Goal: Information Seeking & Learning: Check status

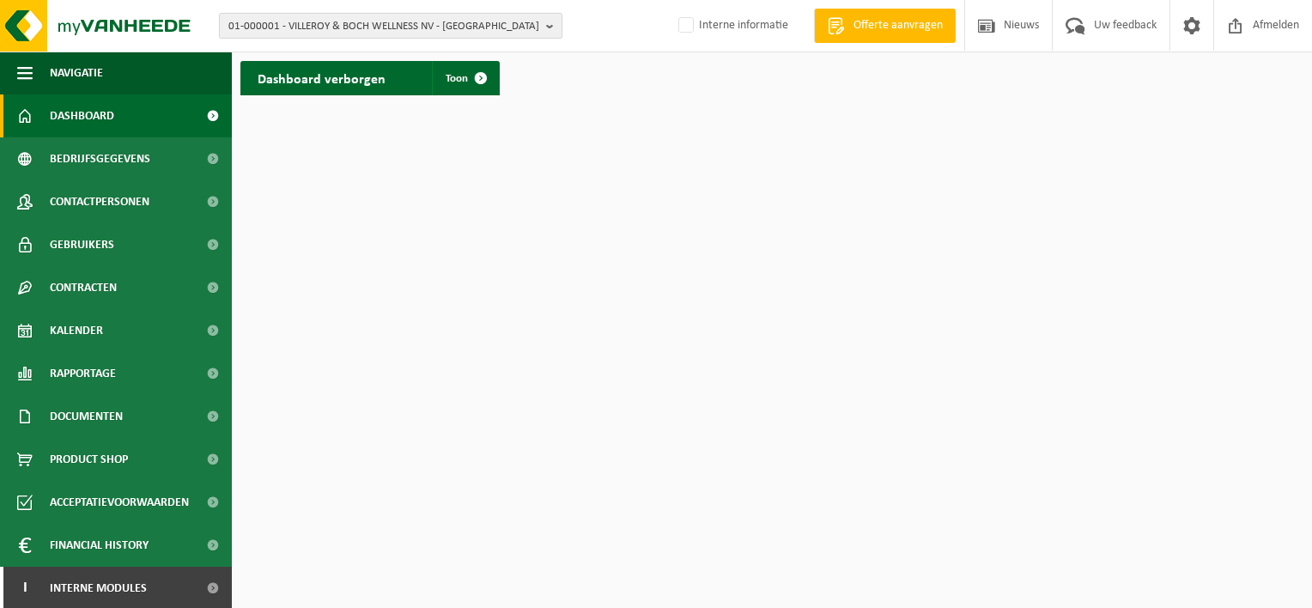
click at [293, 29] on span "01-000001 - VILLEROY & BOCH WELLNESS NV - ROESELARE" at bounding box center [383, 27] width 311 height 26
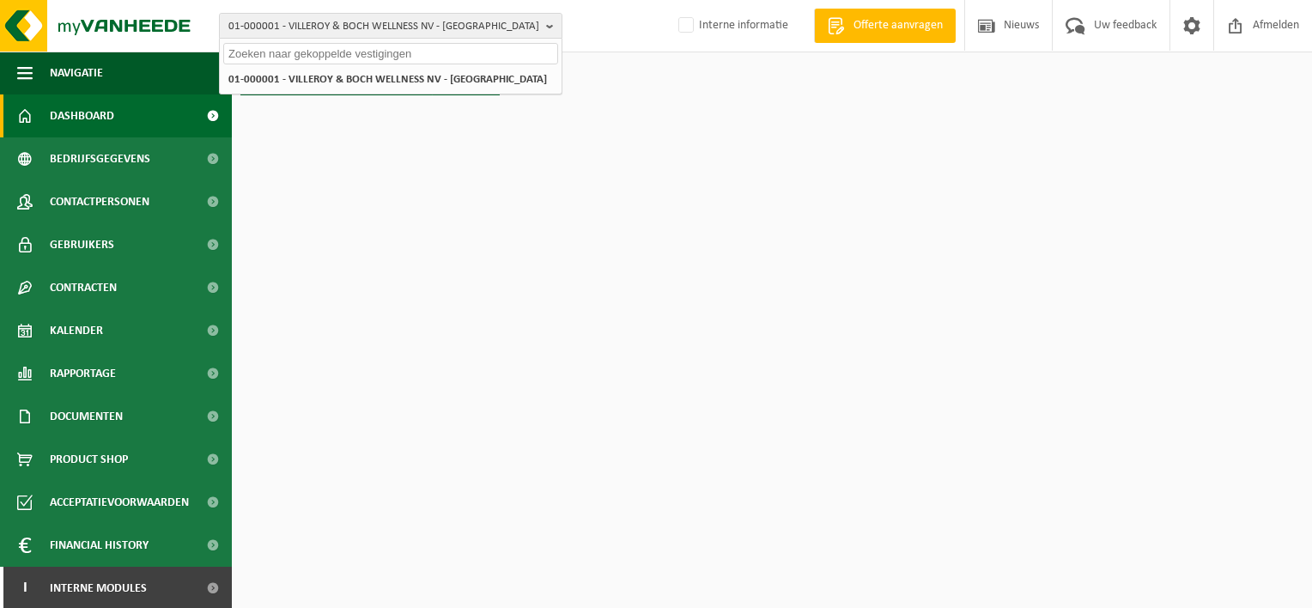
click at [298, 47] on input "text" at bounding box center [390, 53] width 335 height 21
type input "b"
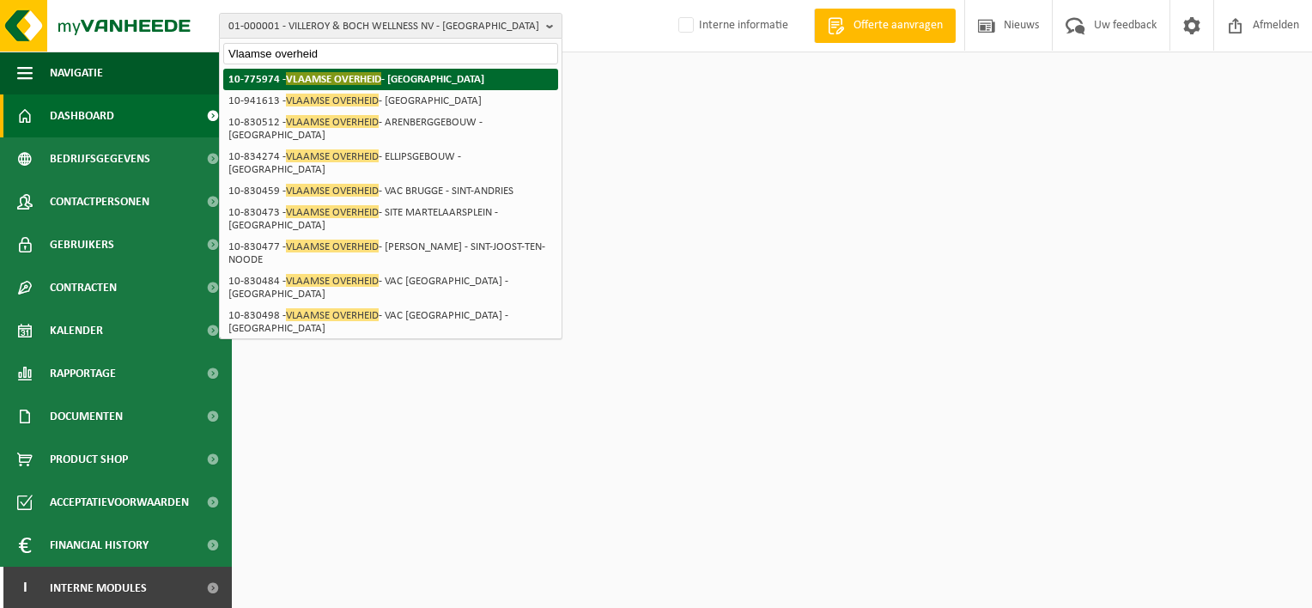
type input "Vlaamse overheid"
click at [330, 79] on span "VLAAMSE OVERHEID" at bounding box center [333, 78] width 95 height 13
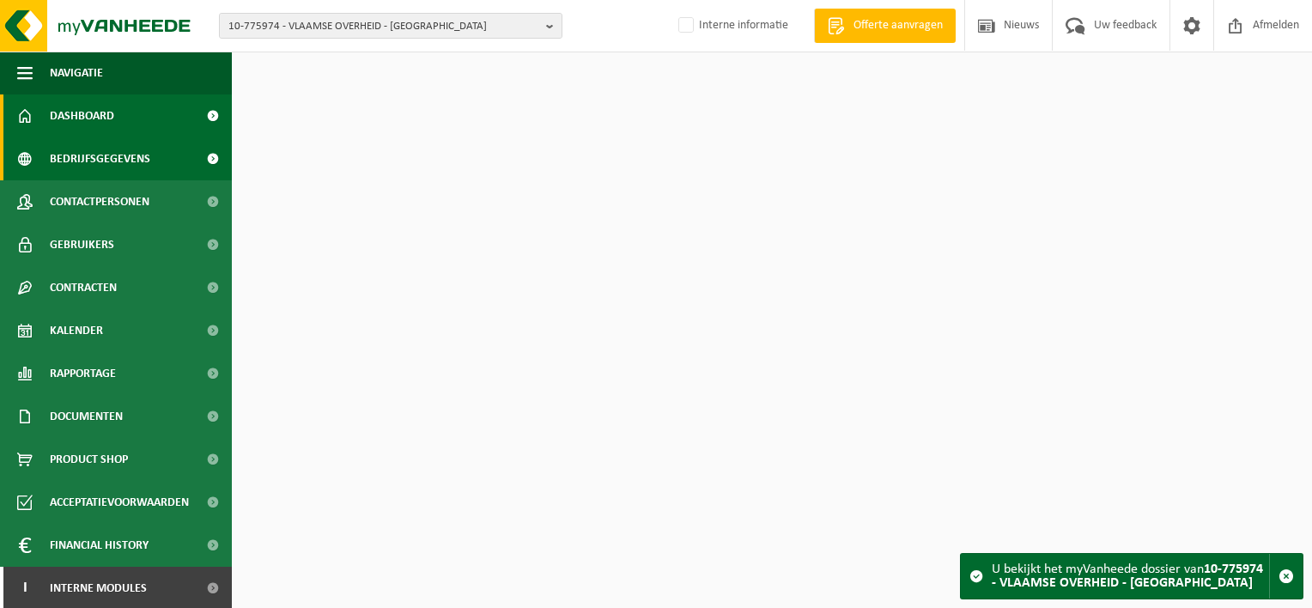
click at [95, 158] on span "Bedrijfsgegevens" at bounding box center [100, 158] width 100 height 43
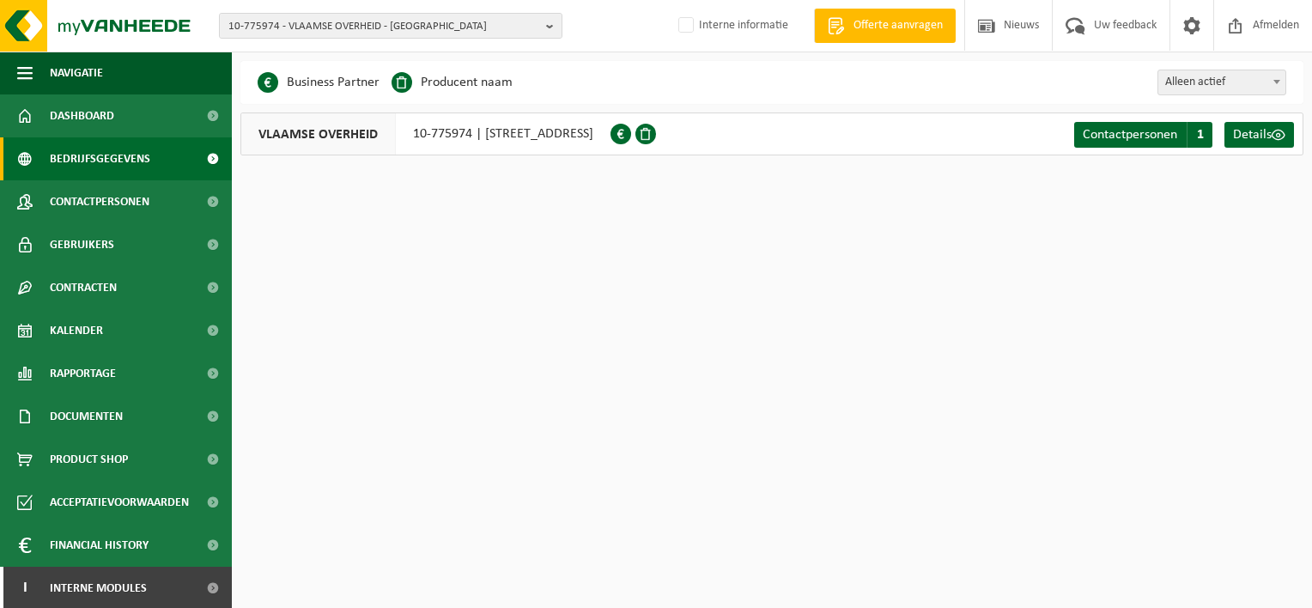
click at [339, 140] on span "VLAAMSE OVERHEID" at bounding box center [318, 133] width 155 height 41
click at [445, 27] on span "10-775974 - VLAAMSE OVERHEID - BRUSSEL" at bounding box center [383, 27] width 311 height 26
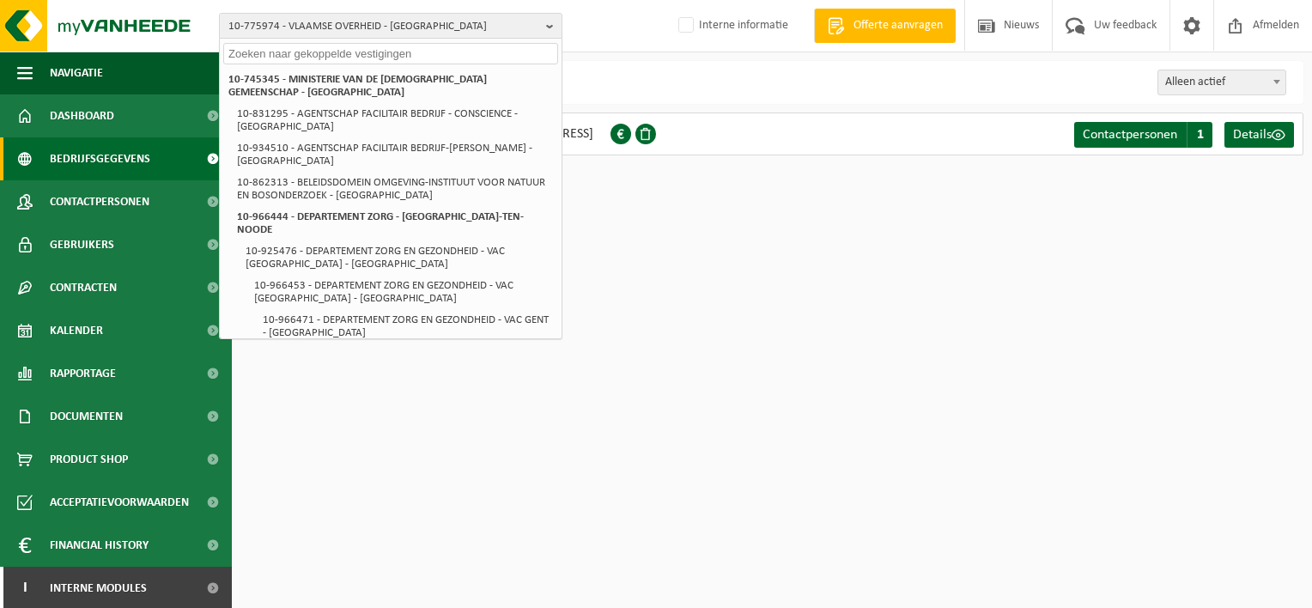
click at [399, 58] on input "text" at bounding box center [390, 53] width 335 height 21
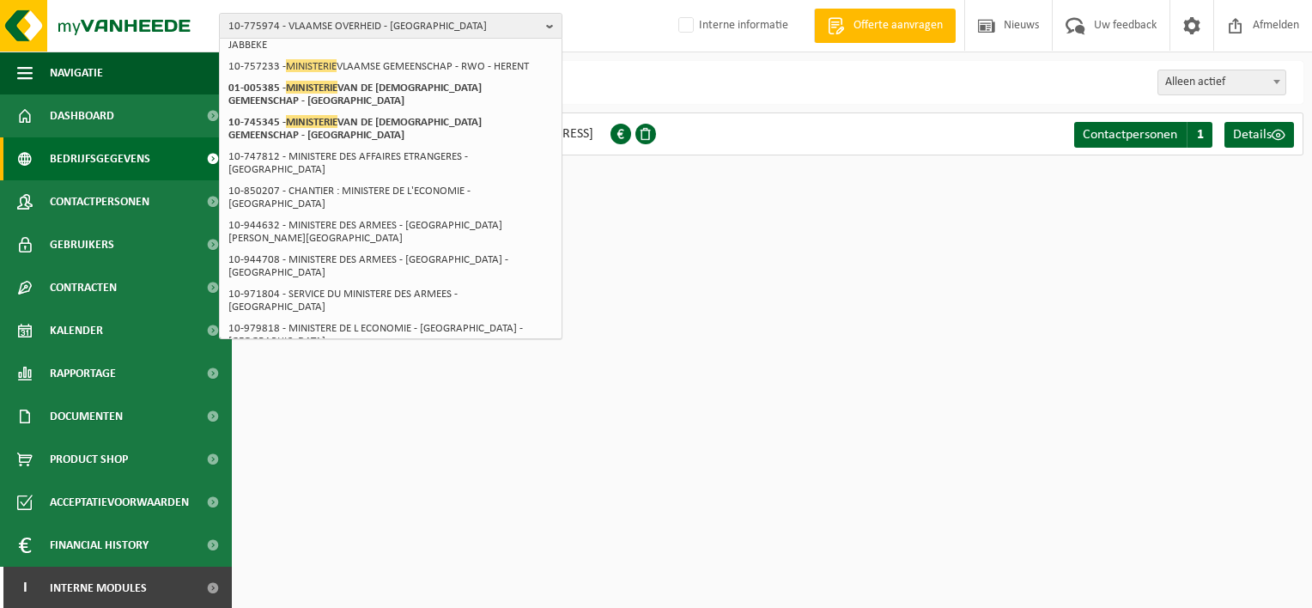
scroll to position [174, 0]
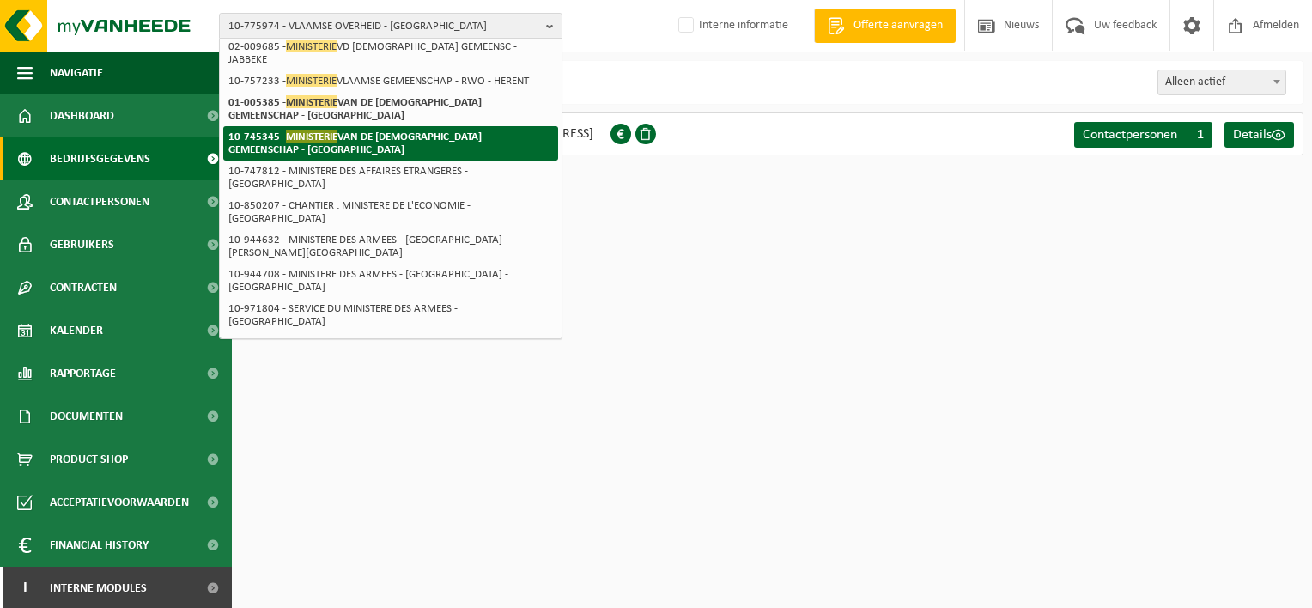
type input "ministerie"
click at [337, 130] on span "MINISTERIE" at bounding box center [312, 136] width 52 height 13
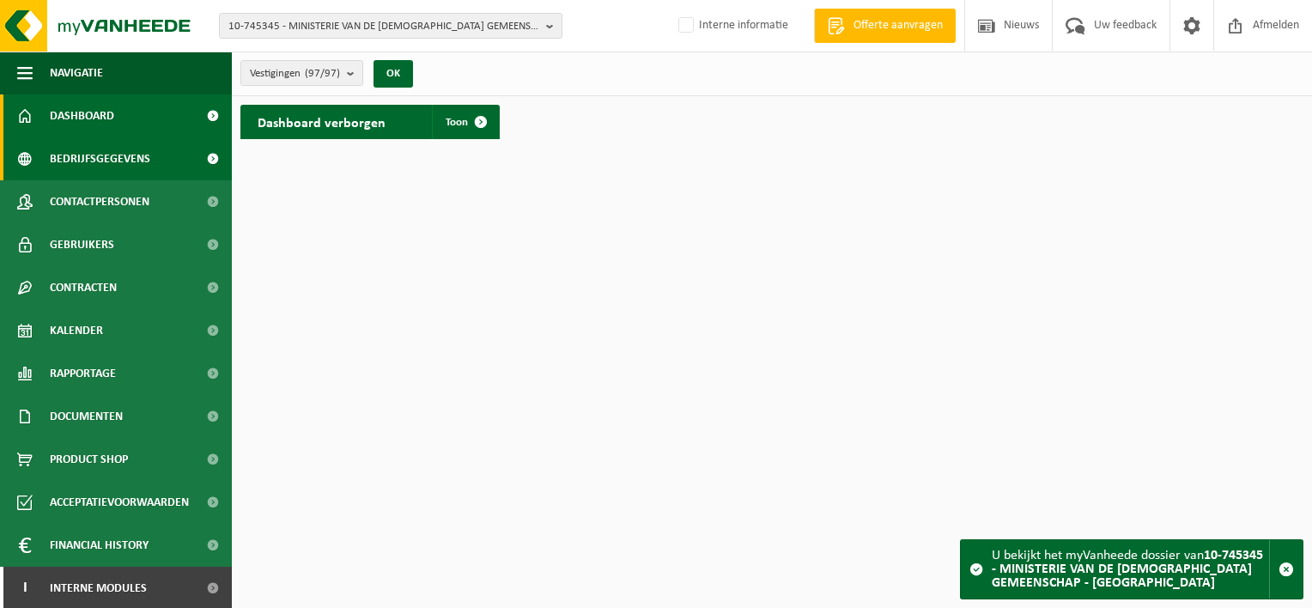
click at [82, 150] on span "Bedrijfsgegevens" at bounding box center [100, 158] width 100 height 43
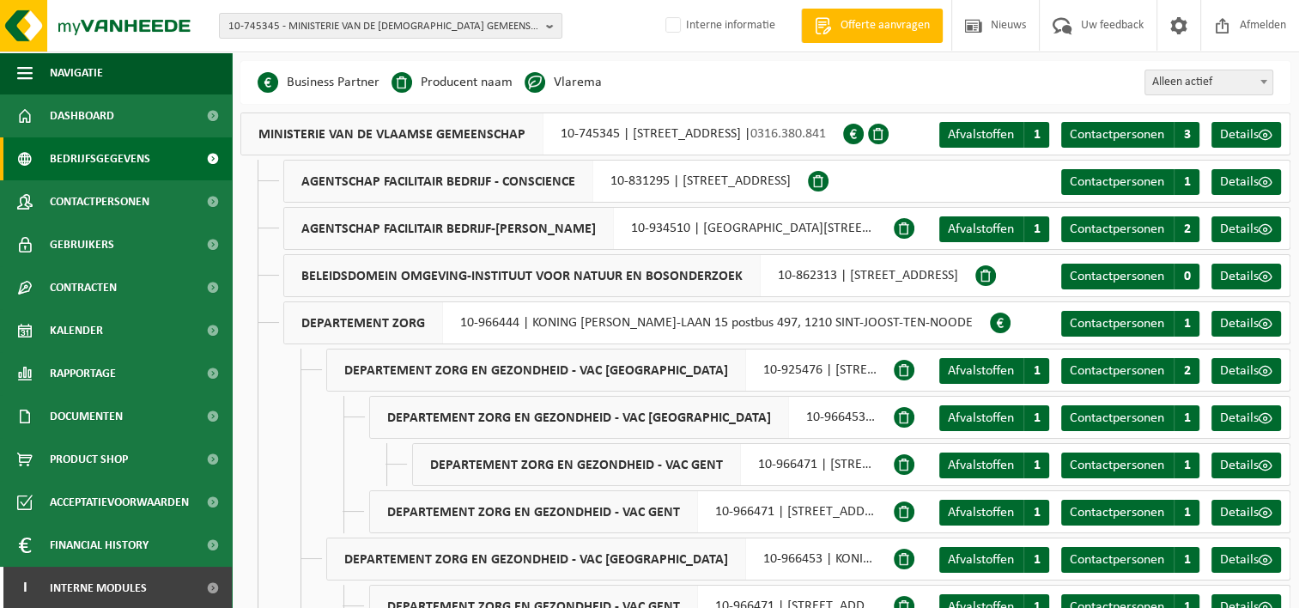
scroll to position [26, 0]
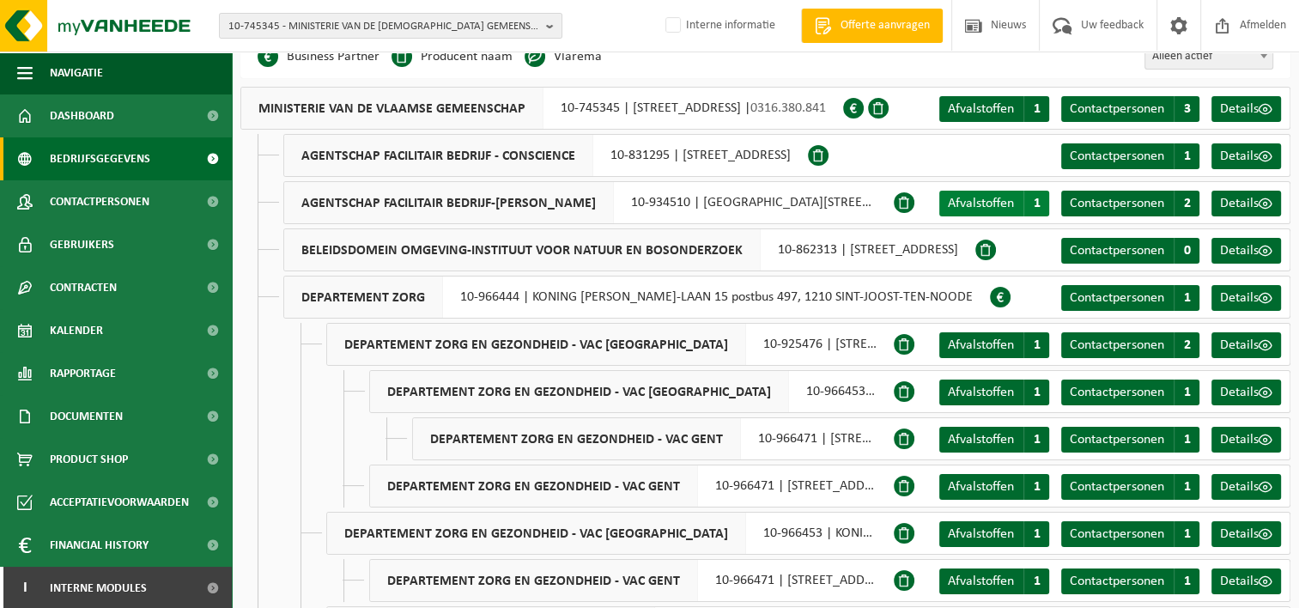
click at [963, 202] on span "Afvalstoffen" at bounding box center [981, 204] width 66 height 14
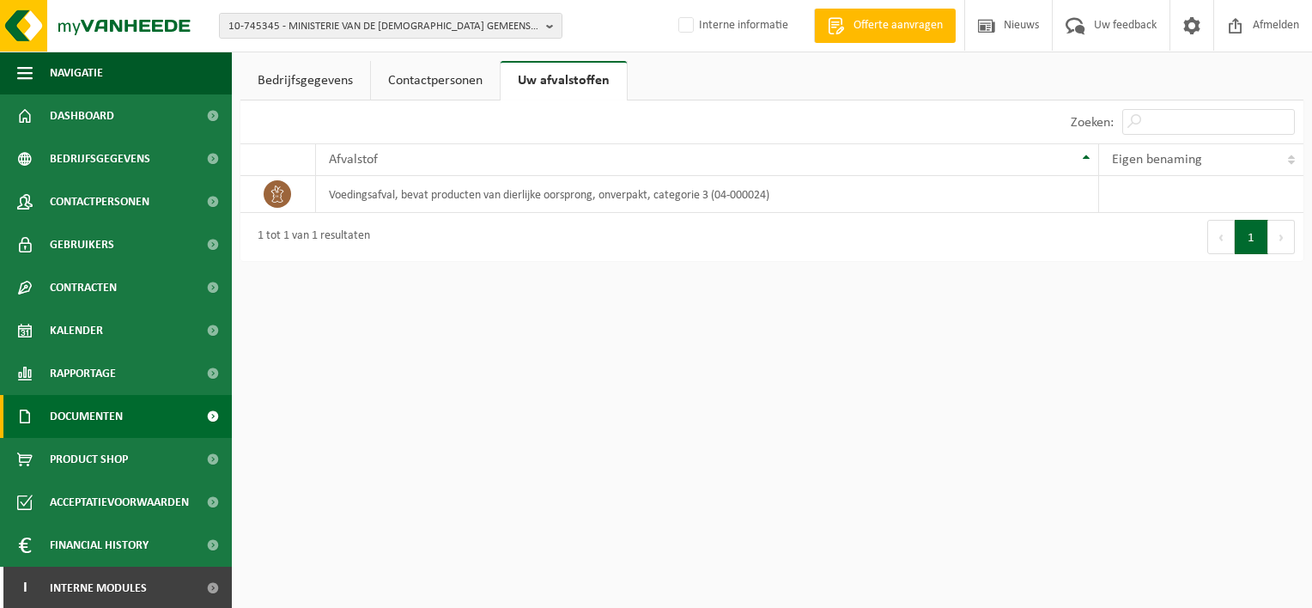
click at [77, 428] on span "Documenten" at bounding box center [86, 416] width 73 height 43
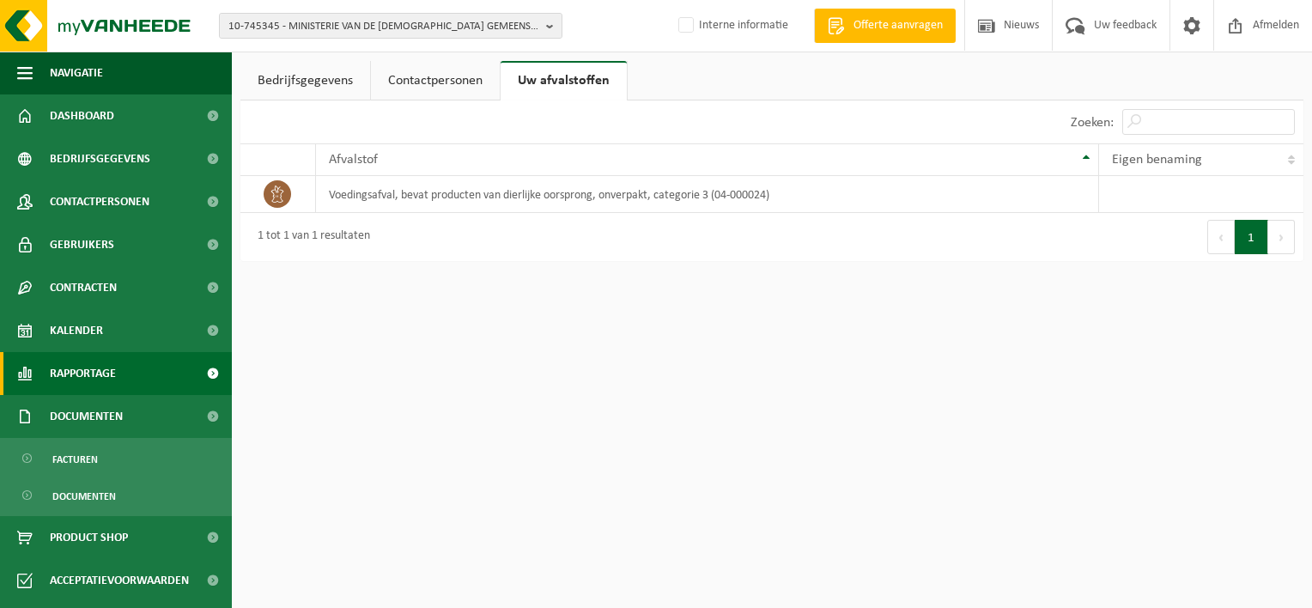
click at [79, 382] on span "Rapportage" at bounding box center [83, 373] width 66 height 43
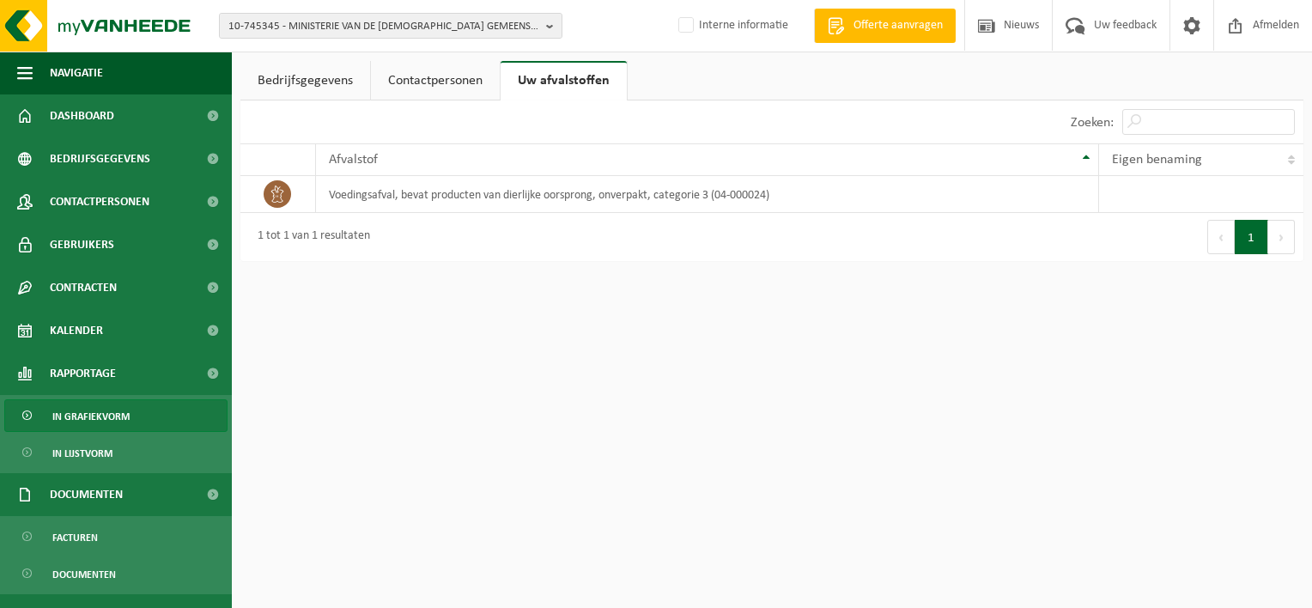
click at [79, 418] on span "In grafiekvorm" at bounding box center [90, 416] width 77 height 33
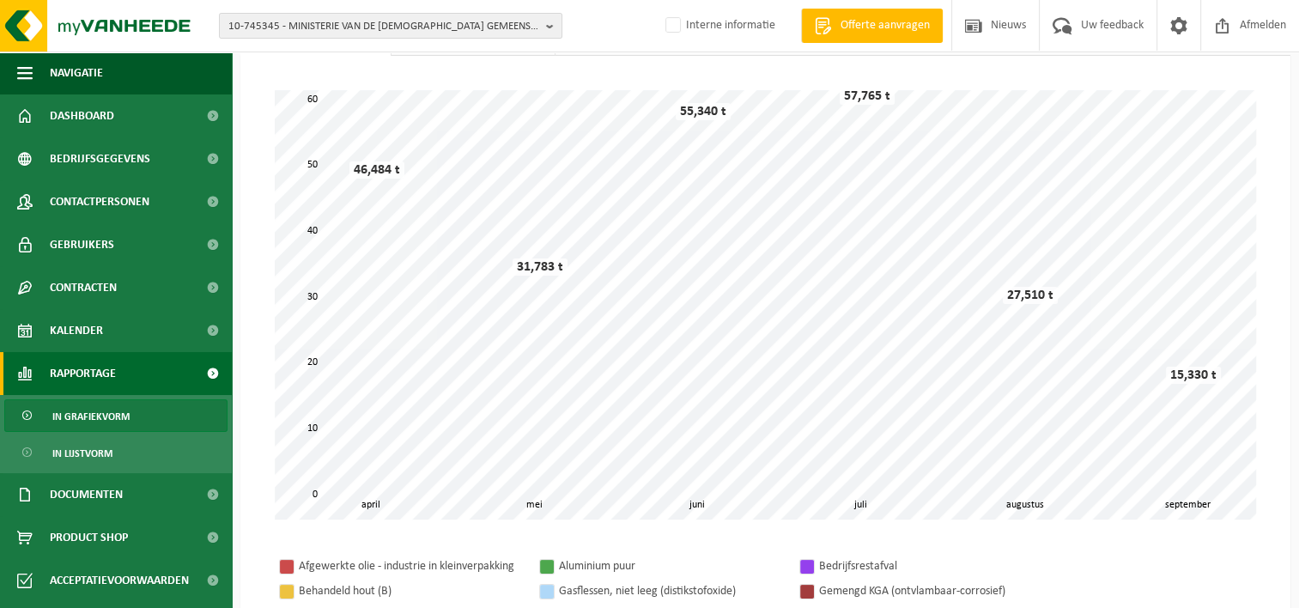
scroll to position [100, 0]
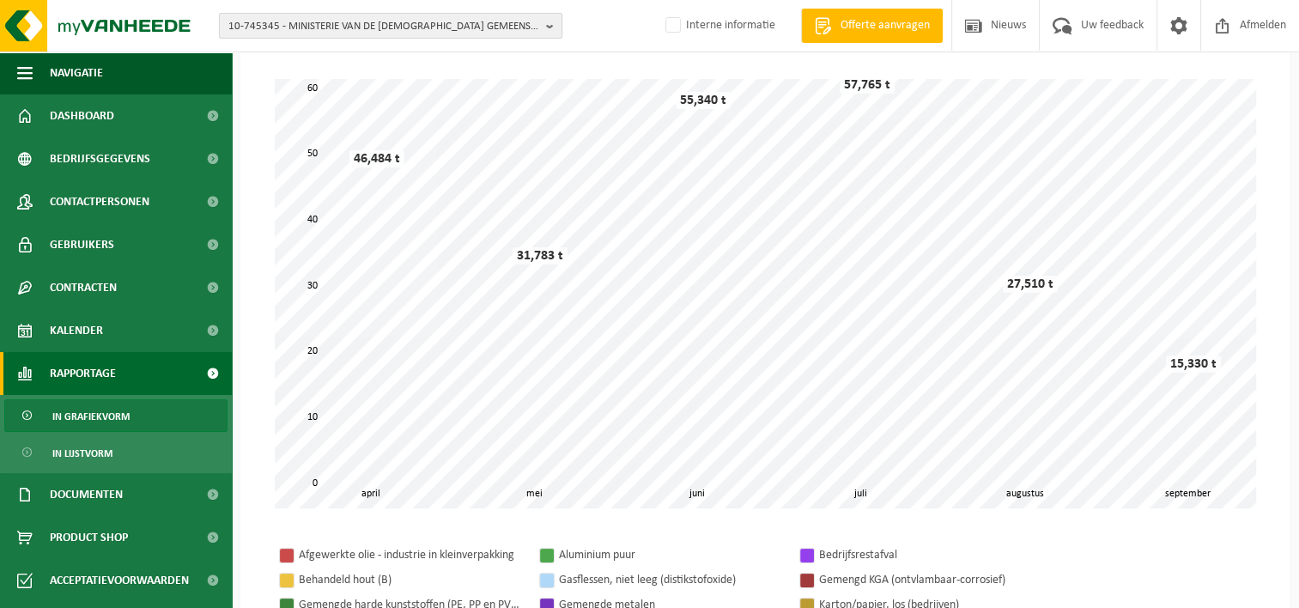
click at [355, 30] on span "10-745345 - MINISTERIE VAN DE [DEMOGRAPHIC_DATA] GEMEENSCHAP - [GEOGRAPHIC_DATA]" at bounding box center [383, 27] width 311 height 26
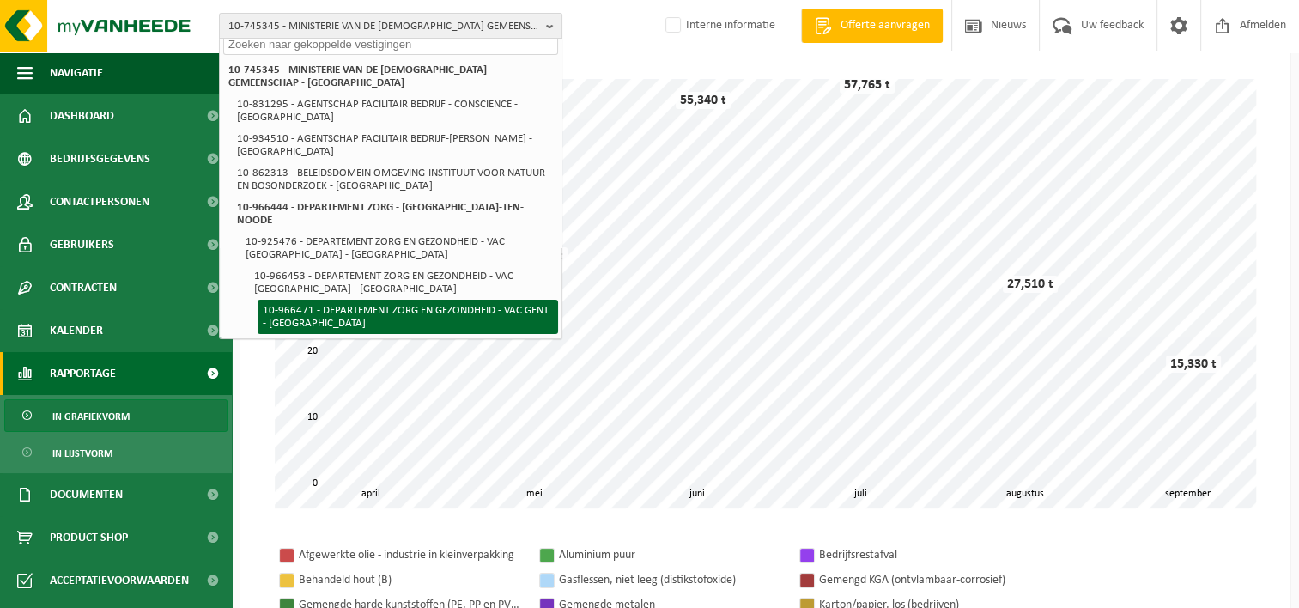
scroll to position [0, 0]
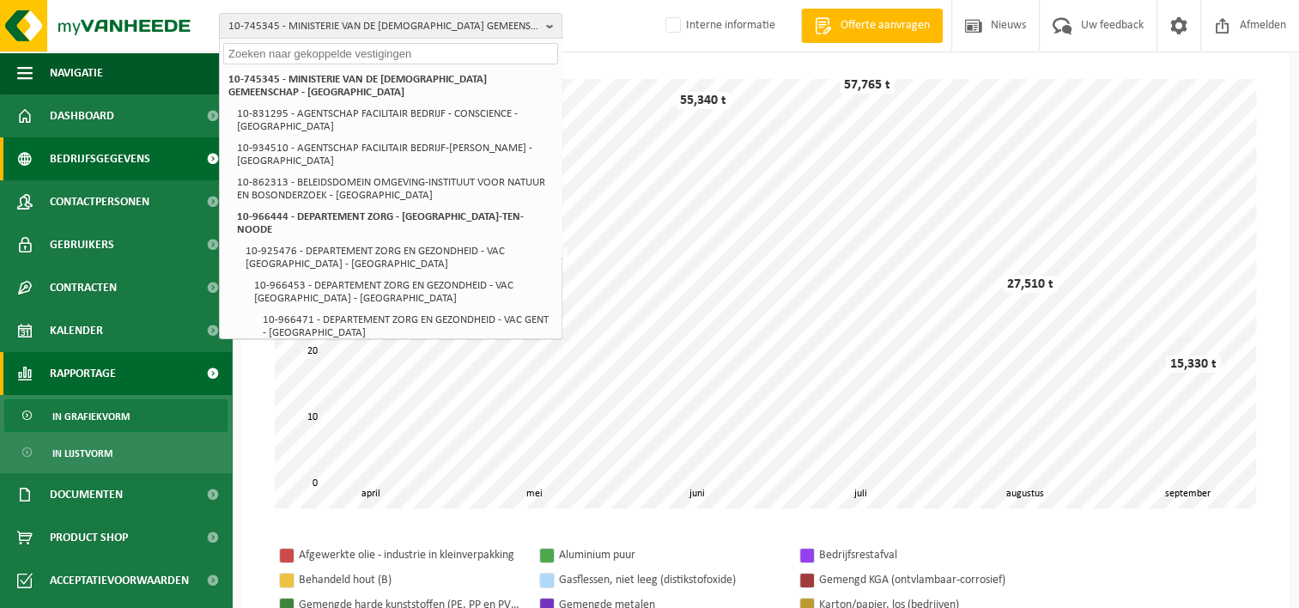
click at [125, 161] on span "Bedrijfsgegevens" at bounding box center [100, 158] width 100 height 43
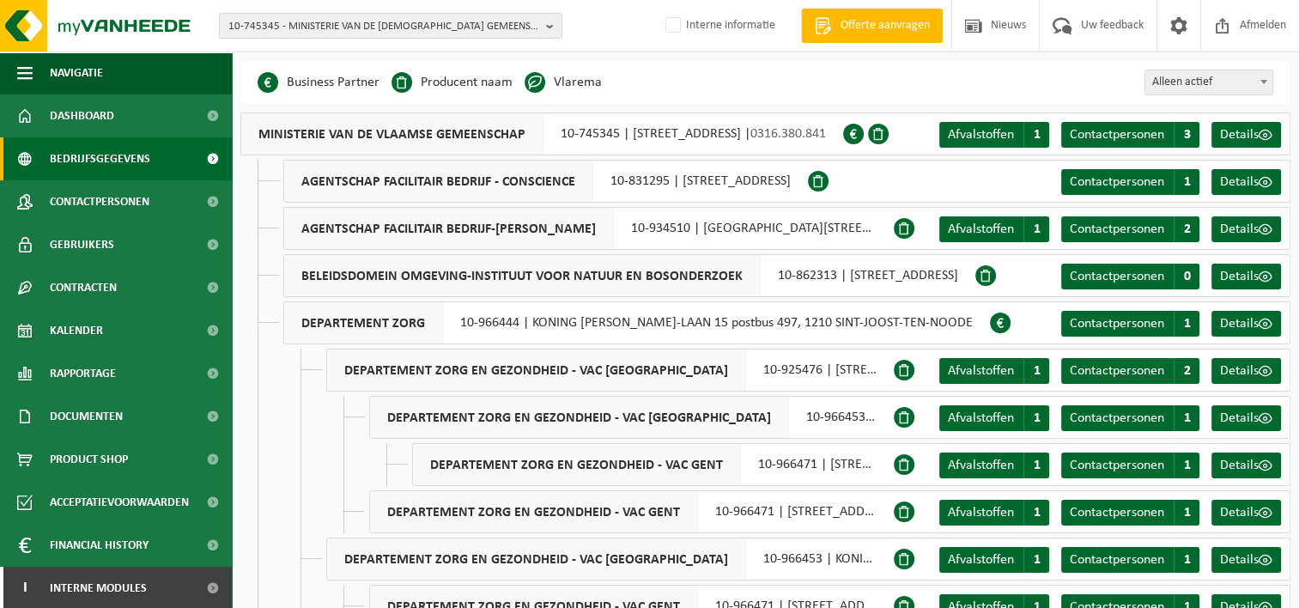
click at [776, 228] on div "AGENTSCHAP FACILITAIR BEDRIJF-MARIE ELISABETH BELPAIREGEBOUW 10-934510 | SIMON …" at bounding box center [588, 228] width 610 height 43
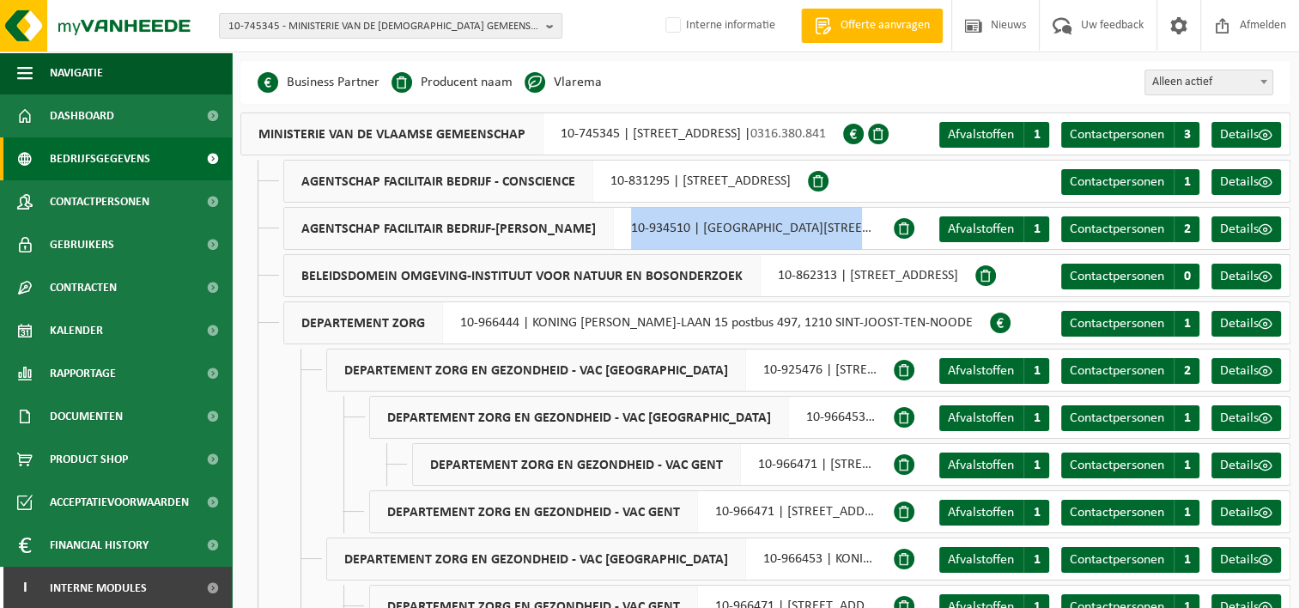
click at [776, 228] on div "AGENTSCHAP FACILITAIR BEDRIJF-MARIE ELISABETH BELPAIREGEBOUW 10-934510 | SIMON …" at bounding box center [588, 228] width 610 height 43
click at [770, 230] on div "AGENTSCHAP FACILITAIR BEDRIJF-MARIE ELISABETH BELPAIREGEBOUW 10-934510 | SIMON …" at bounding box center [588, 228] width 610 height 43
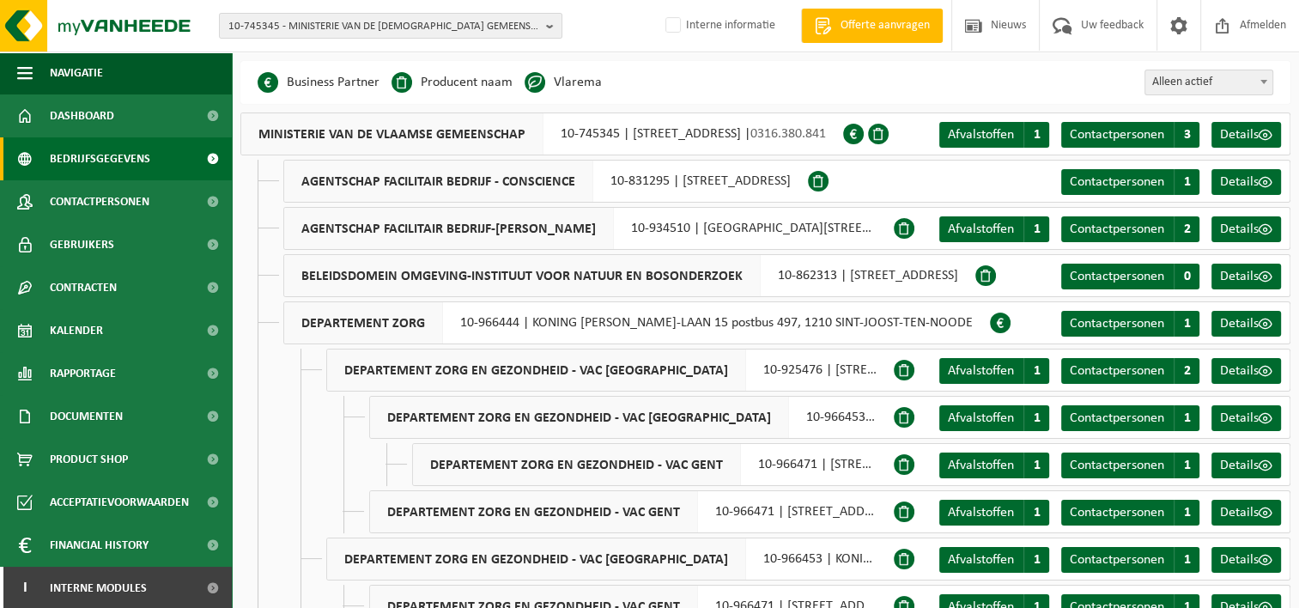
click at [614, 241] on span "AGENTSCHAP FACILITAIR BEDRIJF-[PERSON_NAME]" at bounding box center [449, 228] width 330 height 41
click at [333, 31] on span "10-745345 - MINISTERIE VAN DE [DEMOGRAPHIC_DATA] GEMEENSCHAP - [GEOGRAPHIC_DATA]" at bounding box center [383, 27] width 311 height 26
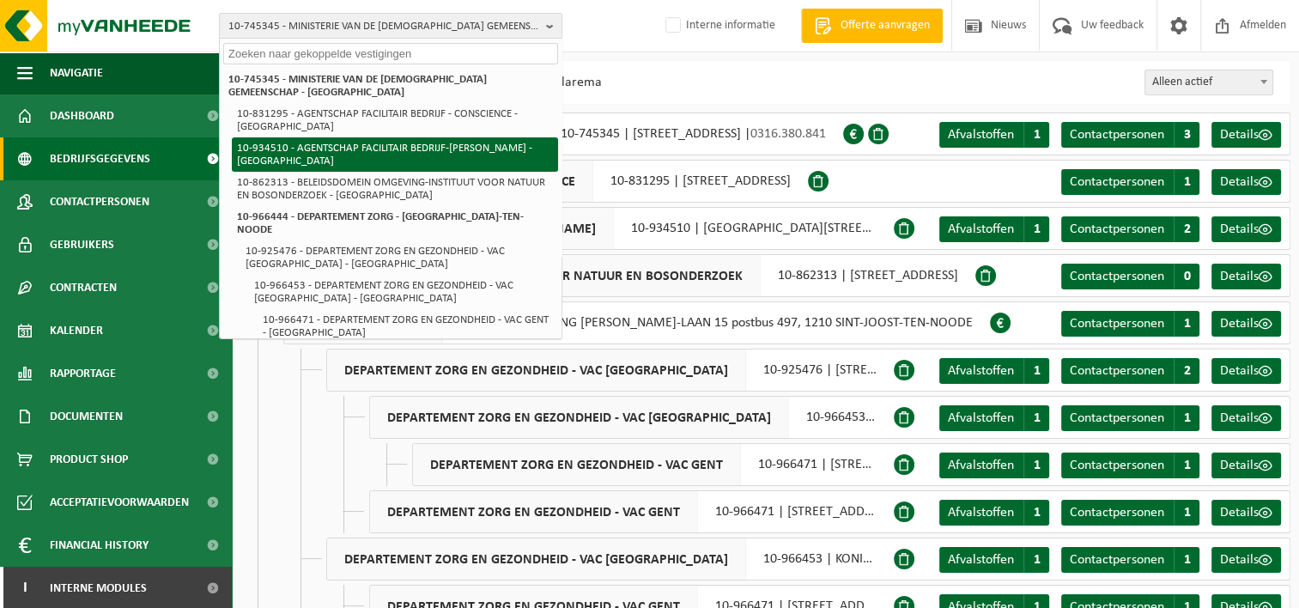
click at [326, 151] on li "10-934510 - AGENTSCHAP FACILITAIR BEDRIJF-[PERSON_NAME] - [GEOGRAPHIC_DATA]" at bounding box center [395, 154] width 326 height 34
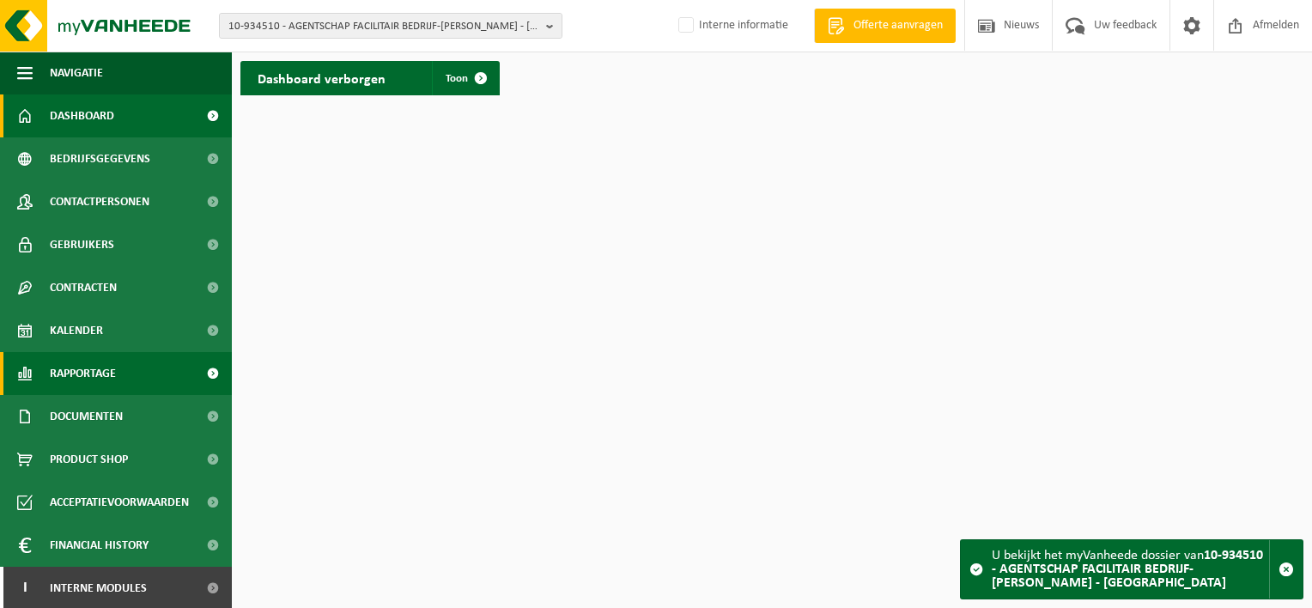
click at [97, 368] on span "Rapportage" at bounding box center [83, 373] width 66 height 43
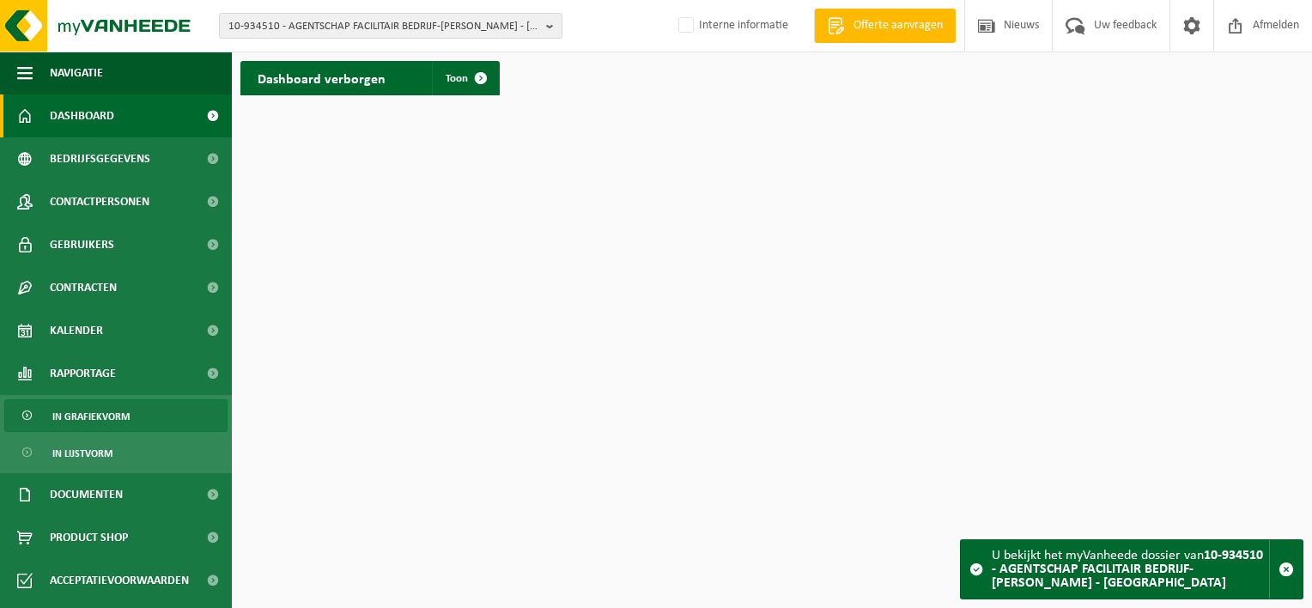
click at [86, 410] on span "In grafiekvorm" at bounding box center [90, 416] width 77 height 33
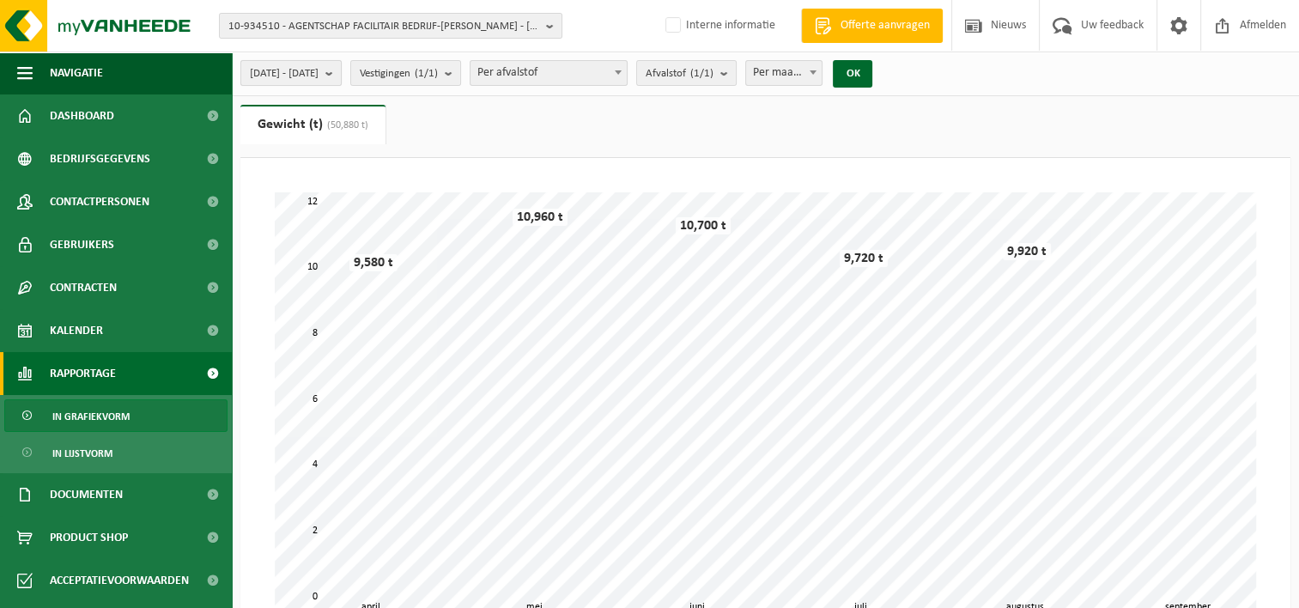
click at [319, 72] on span "2025-04-01 - 2025-09-16" at bounding box center [284, 74] width 69 height 26
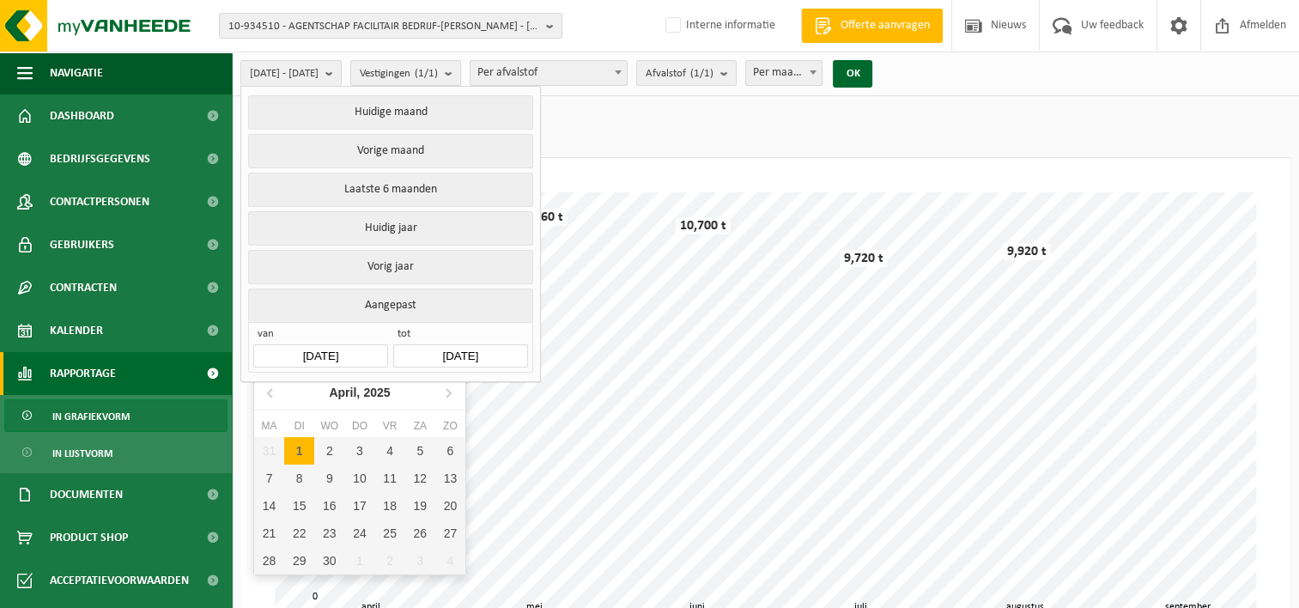
click at [313, 344] on input "2025-04-01" at bounding box center [320, 355] width 134 height 23
click at [372, 392] on icon "2025" at bounding box center [376, 392] width 27 height 12
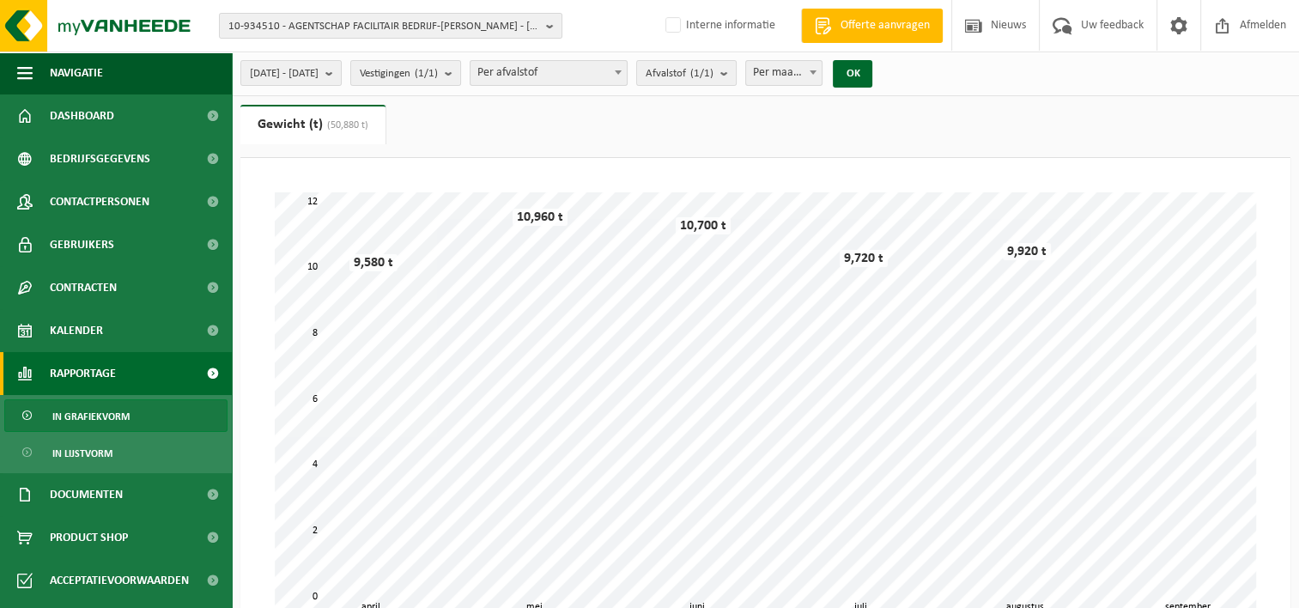
click at [283, 125] on link "Gewicht (t) (50,880 t)" at bounding box center [312, 124] width 145 height 39
click at [284, 76] on span "2025-04-01 - 2025-09-16" at bounding box center [284, 74] width 69 height 26
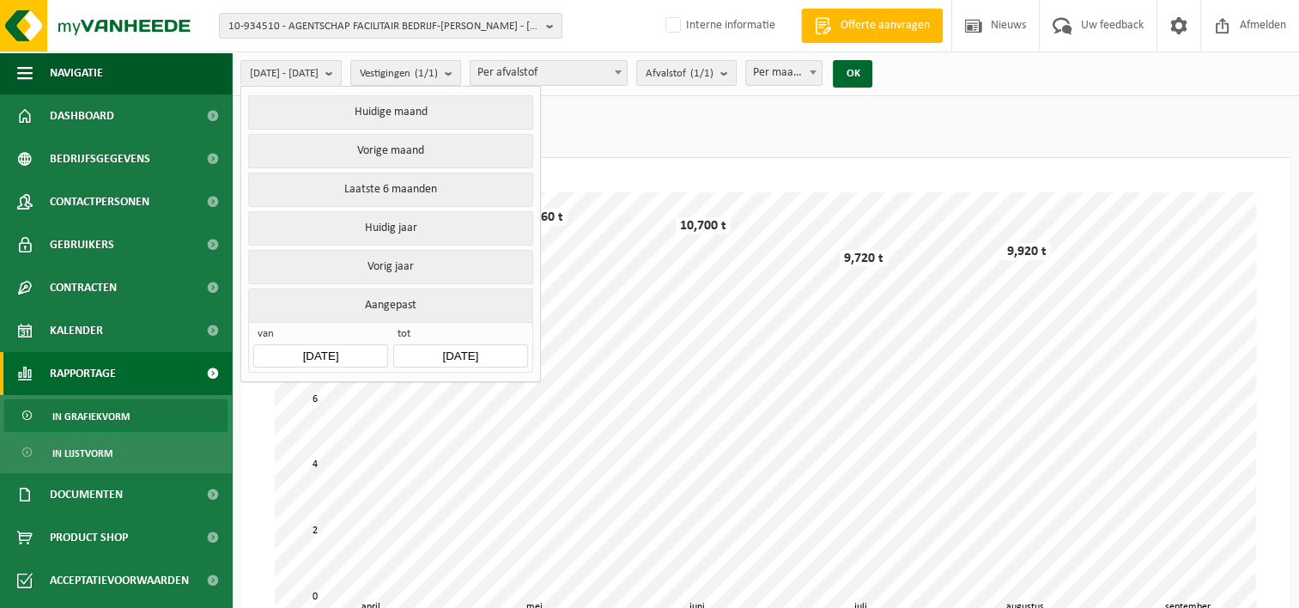
click at [319, 344] on input "2025-04-01" at bounding box center [320, 355] width 134 height 23
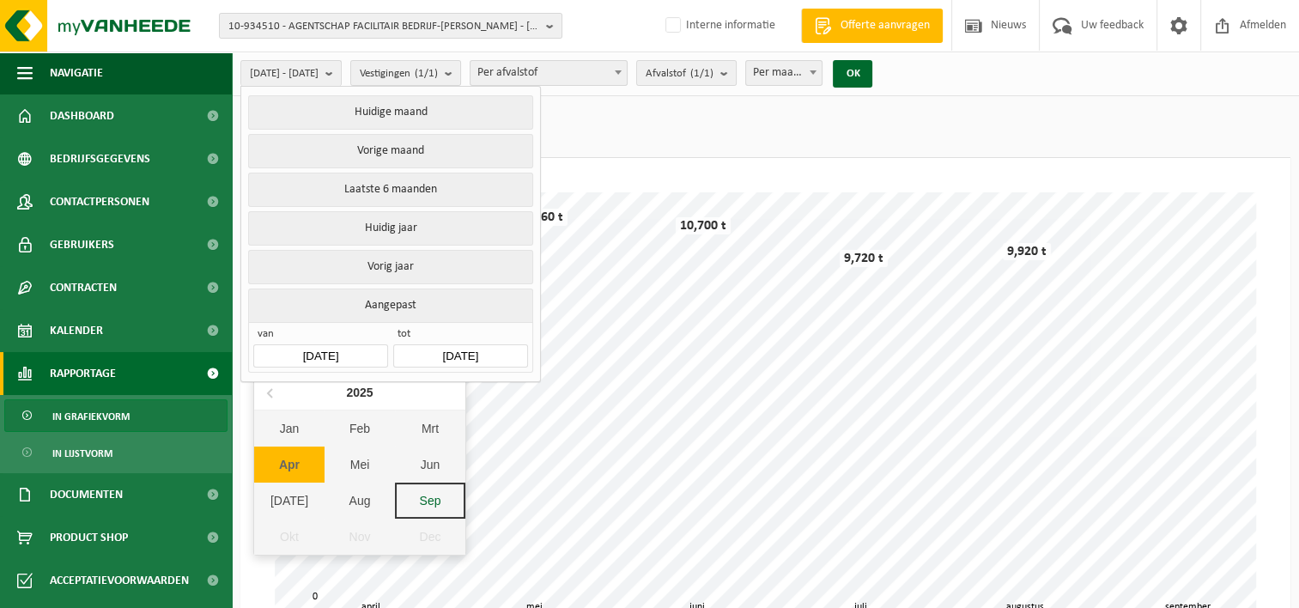
click at [315, 352] on input "2025-04-01" at bounding box center [320, 355] width 134 height 23
click at [355, 392] on div "2025" at bounding box center [359, 392] width 40 height 27
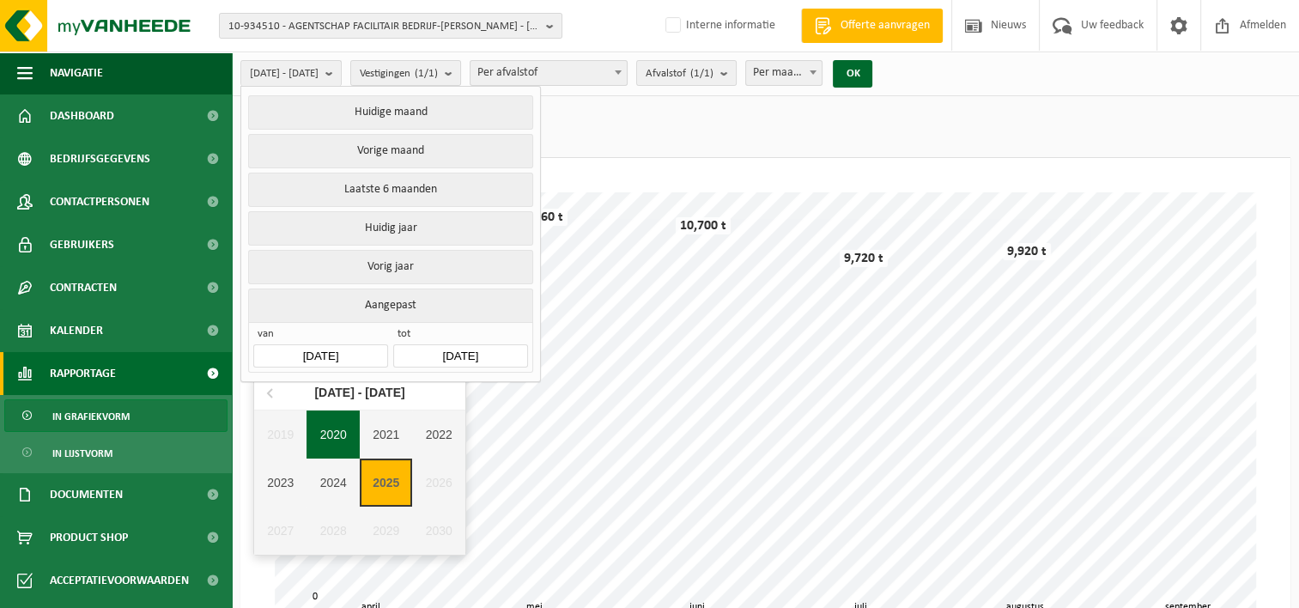
click at [329, 433] on div "2020" at bounding box center [333, 434] width 53 height 48
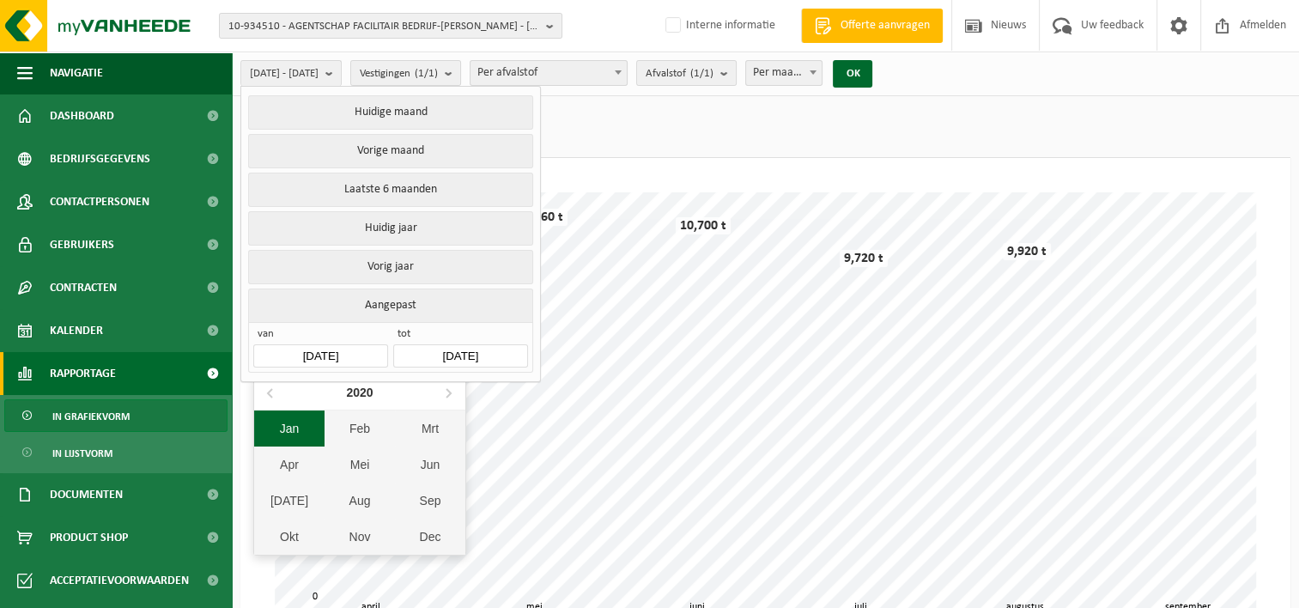
click at [294, 422] on div "Jan" at bounding box center [289, 428] width 70 height 36
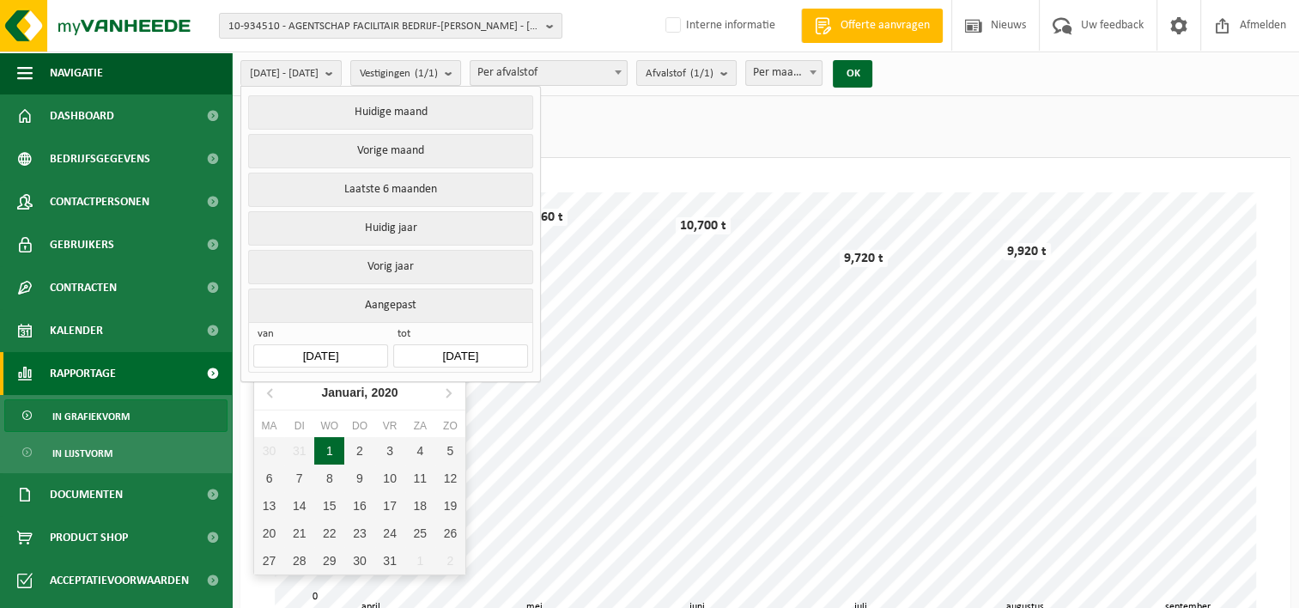
click at [324, 446] on div "1" at bounding box center [329, 450] width 30 height 27
type input "2020-01-01"
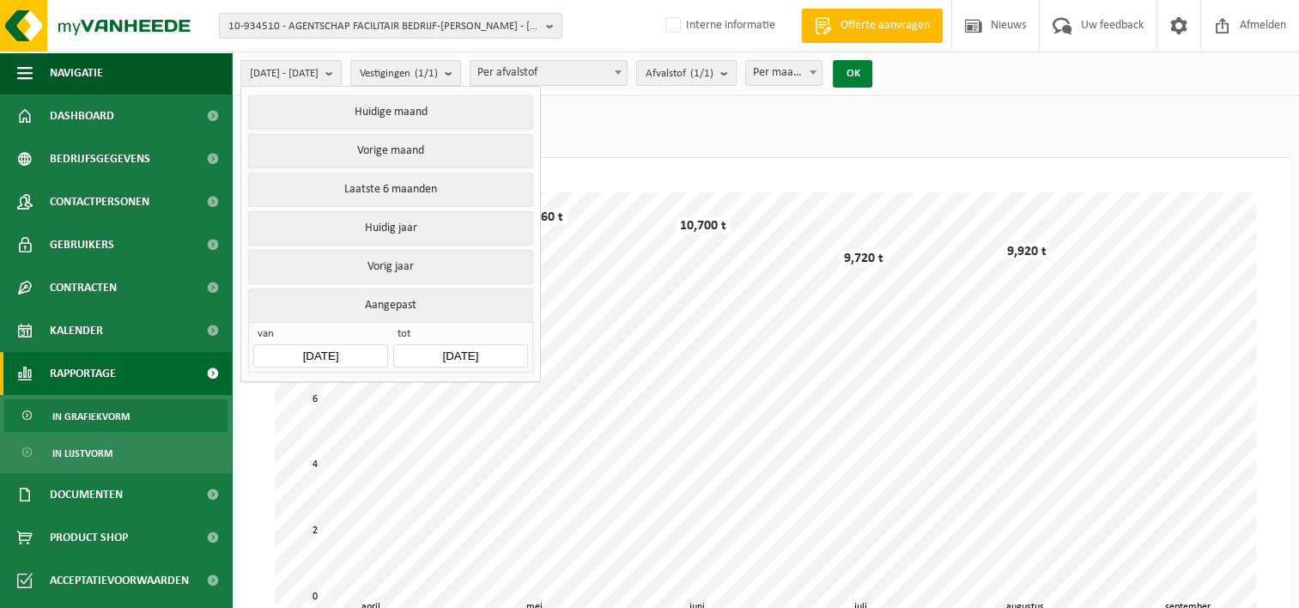
click at [872, 77] on button "OK" at bounding box center [852, 73] width 39 height 27
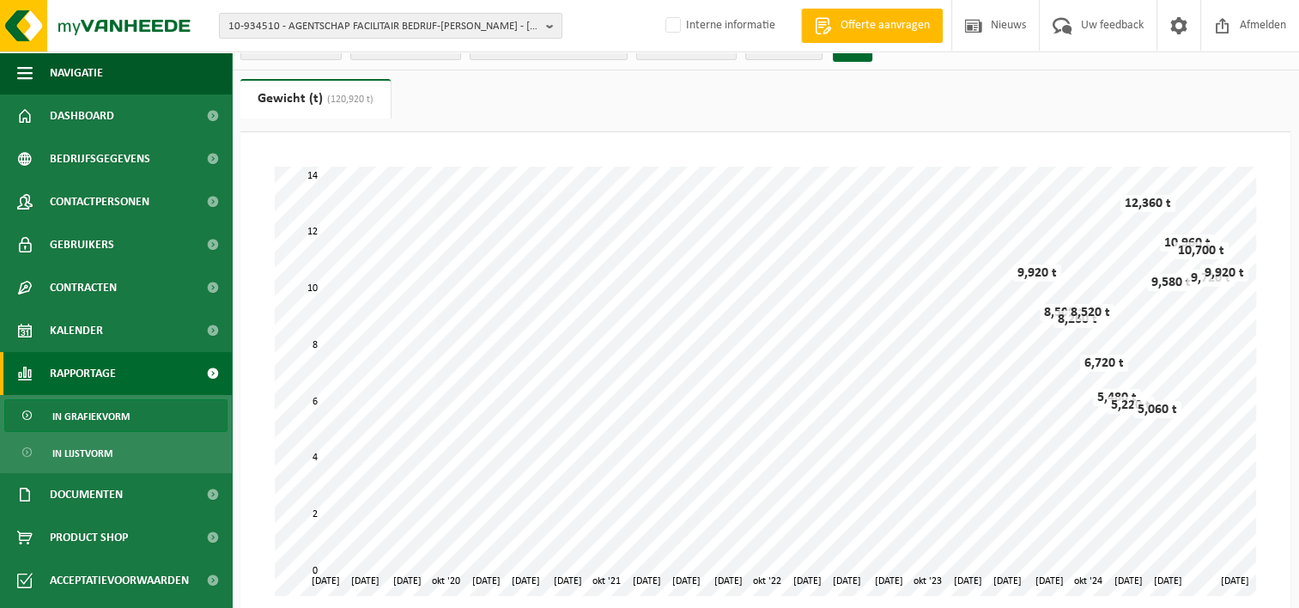
scroll to position [31, 0]
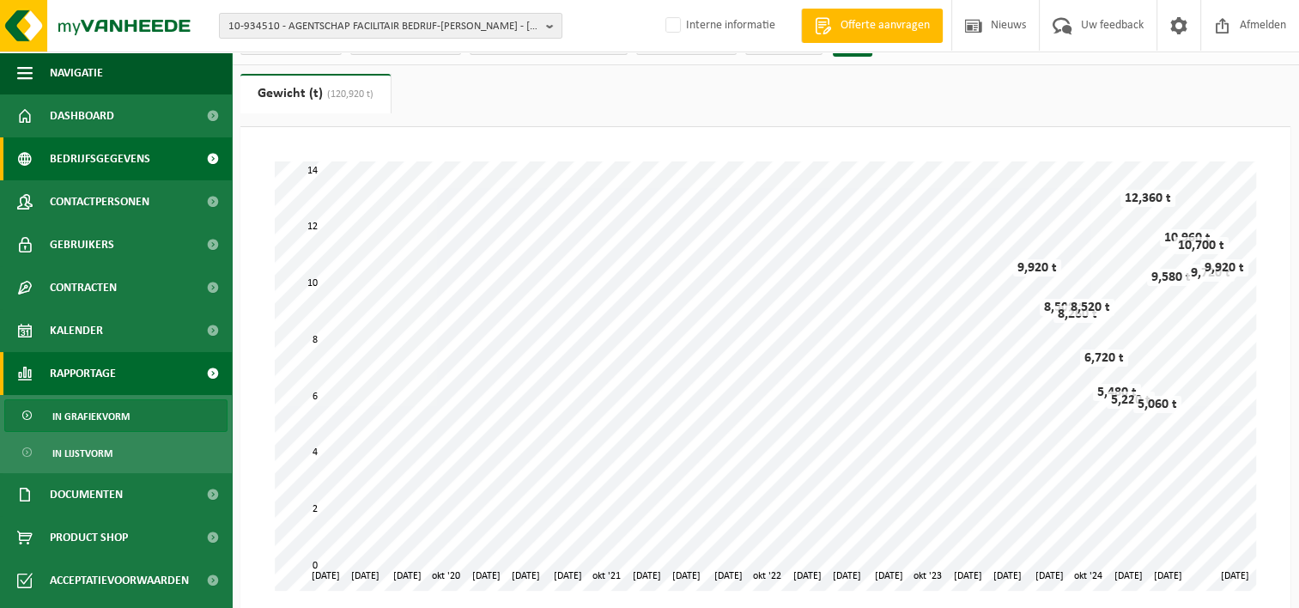
click at [124, 163] on span "Bedrijfsgegevens" at bounding box center [100, 158] width 100 height 43
